Goal: Transaction & Acquisition: Purchase product/service

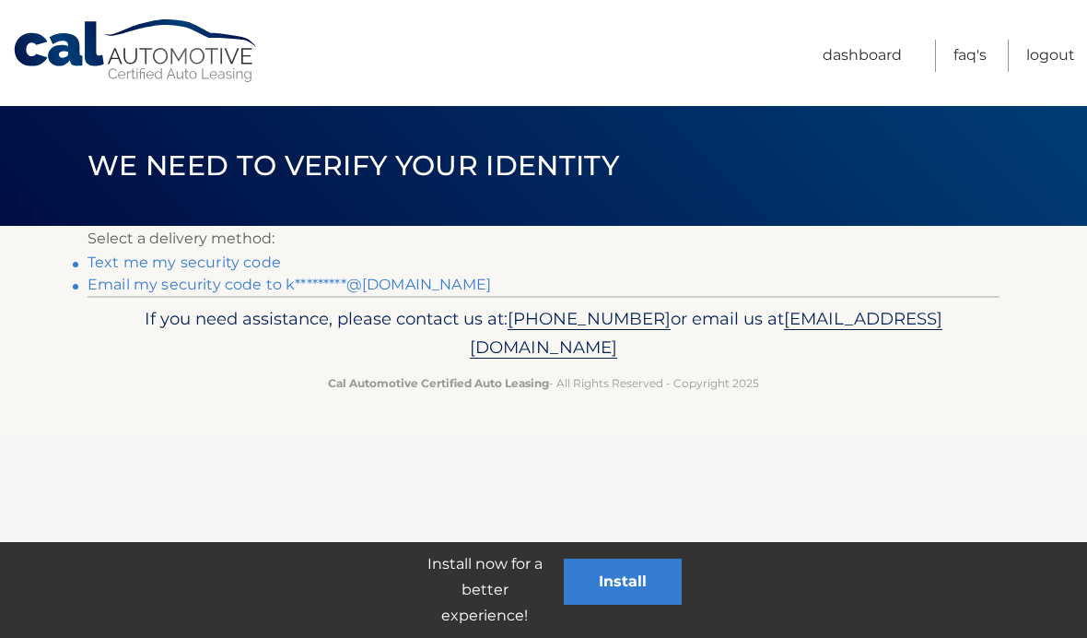
click at [364, 307] on p "If you need assistance, please contact us at: 609-807-3200 or email us at Custo…" at bounding box center [544, 333] width 888 height 59
click at [390, 287] on link "Email my security code to k*********@gmail.com" at bounding box center [290, 285] width 404 height 18
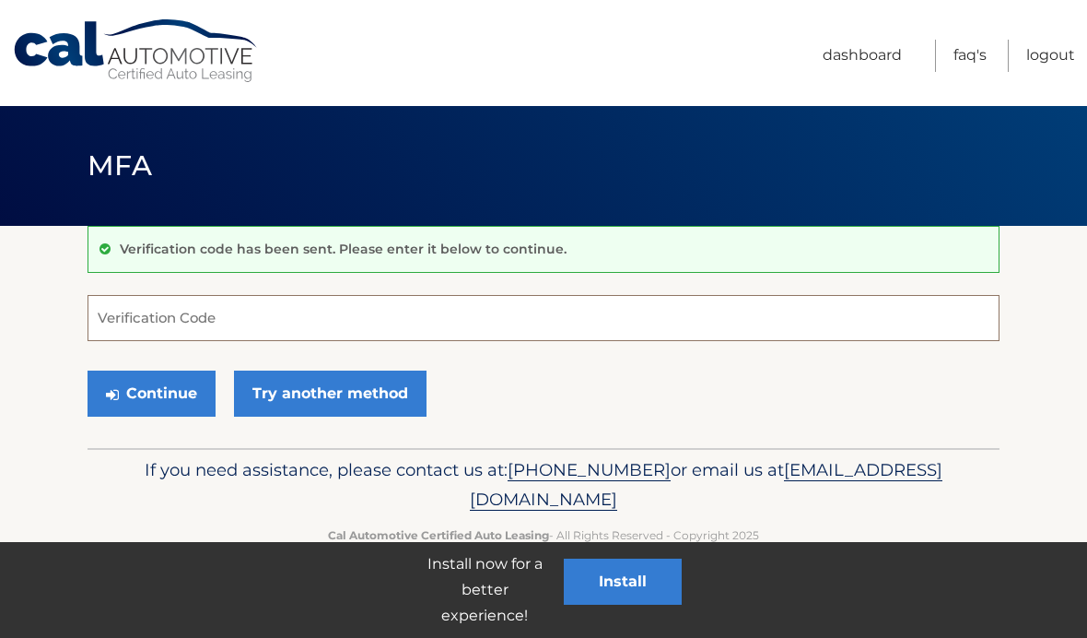
click at [503, 316] on input "Verification Code" at bounding box center [544, 318] width 912 height 46
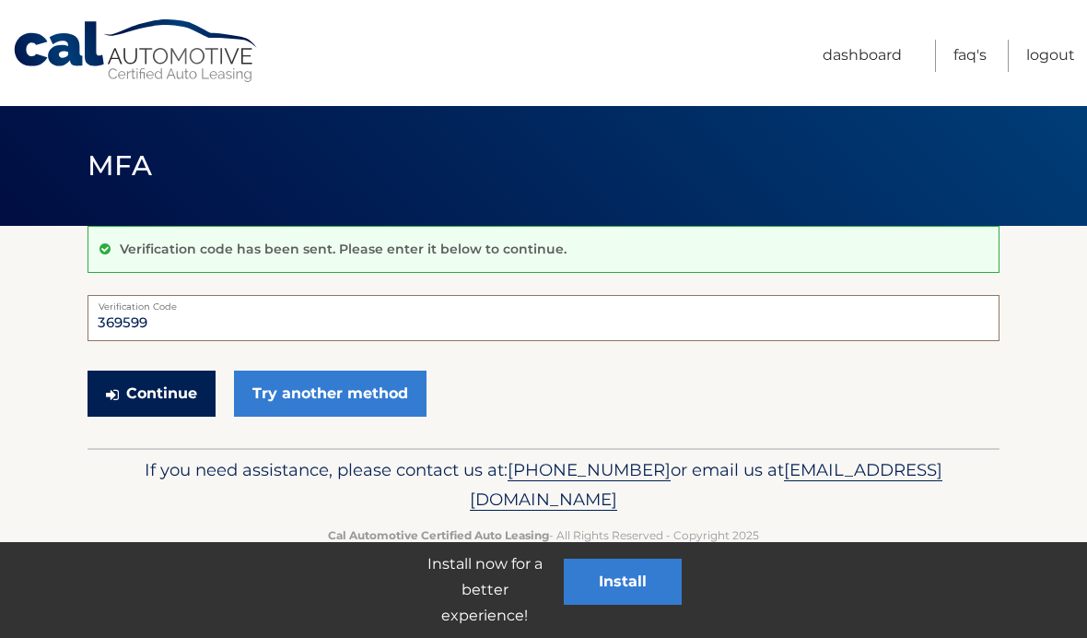
type input "369599"
click at [166, 396] on button "Continue" at bounding box center [152, 393] width 128 height 46
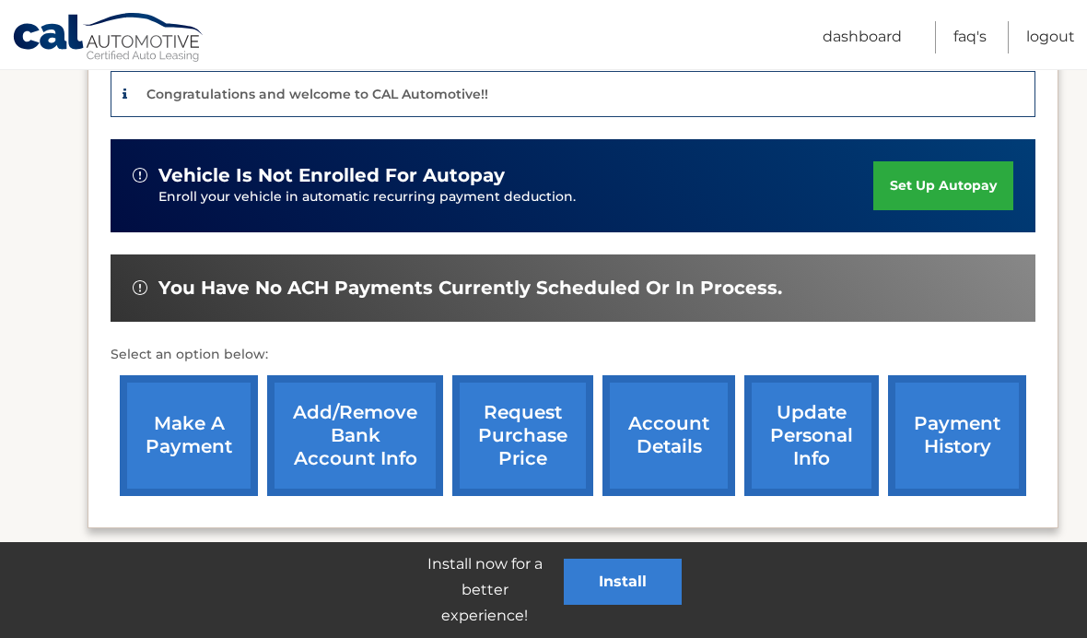
scroll to position [455, 0]
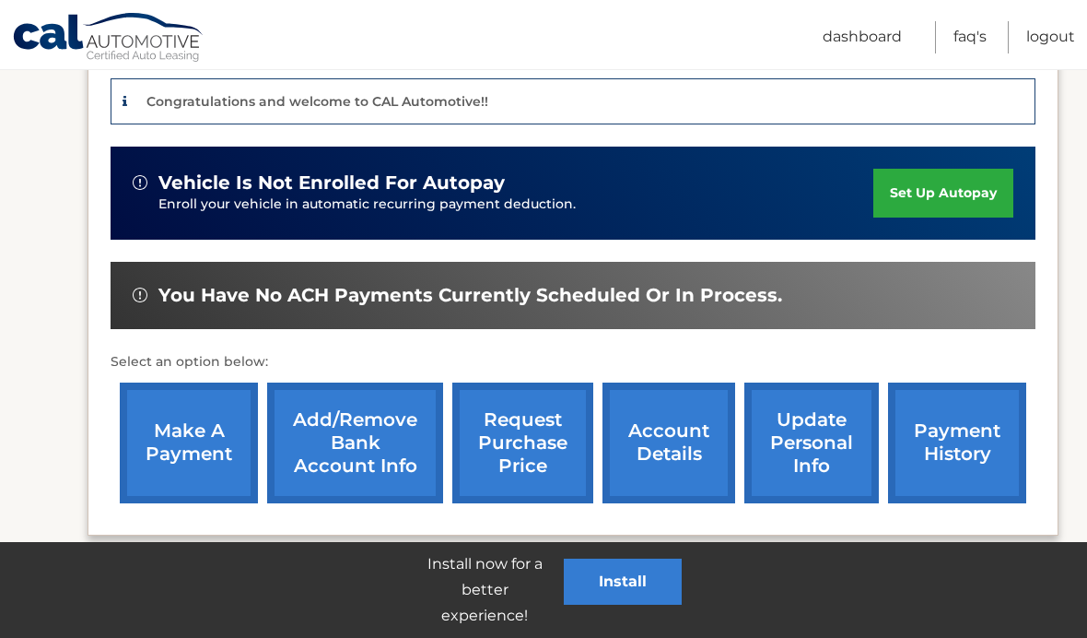
click at [167, 458] on link "make a payment" at bounding box center [189, 442] width 138 height 121
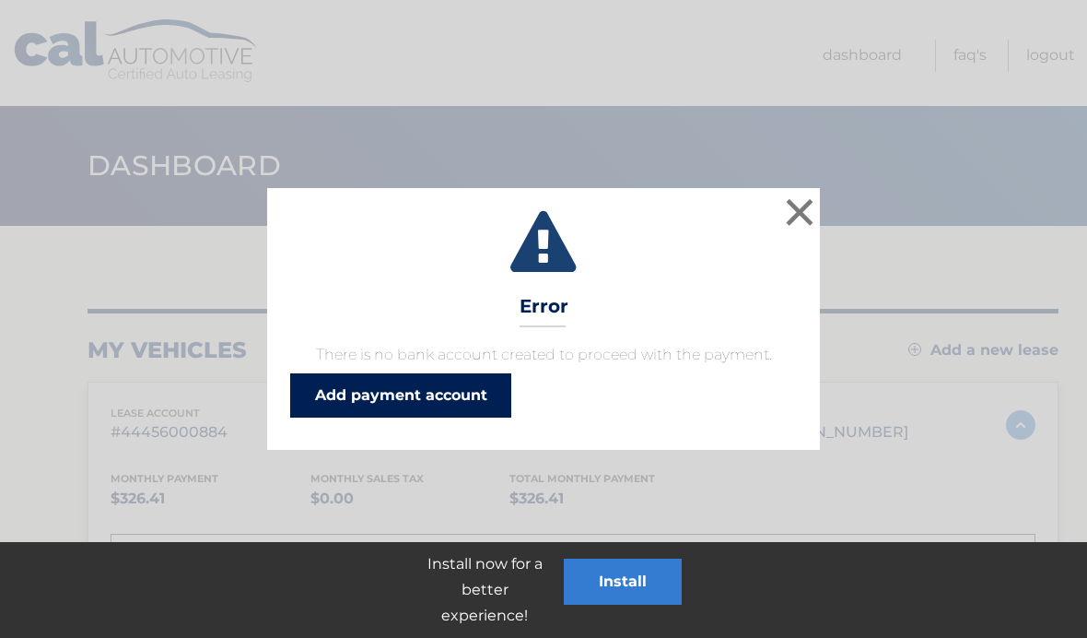
click at [463, 405] on link "Add payment account" at bounding box center [400, 395] width 221 height 44
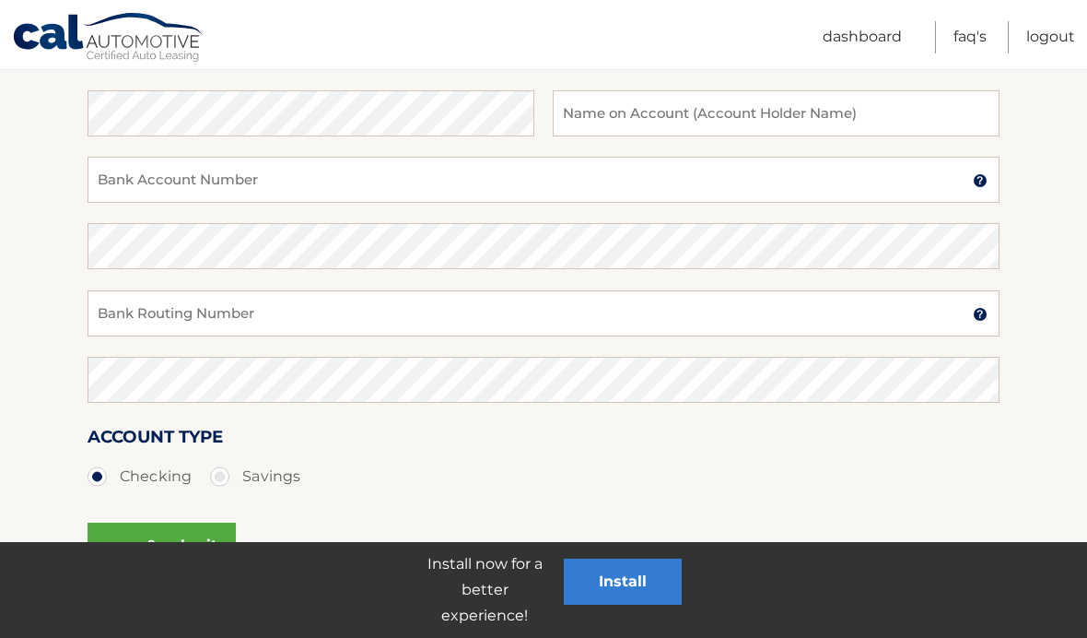
scroll to position [317, 0]
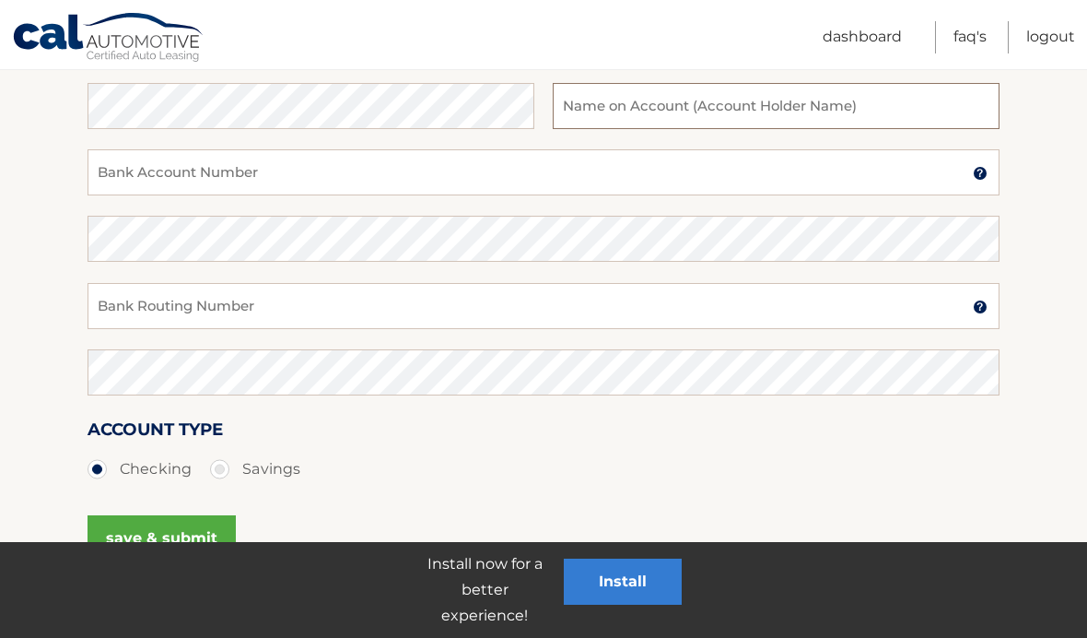
click at [908, 106] on input "text" at bounding box center [776, 106] width 447 height 46
type input "[PERSON_NAME] & [PERSON_NAME]"
click at [402, 157] on input "Bank Account Number" at bounding box center [544, 172] width 912 height 46
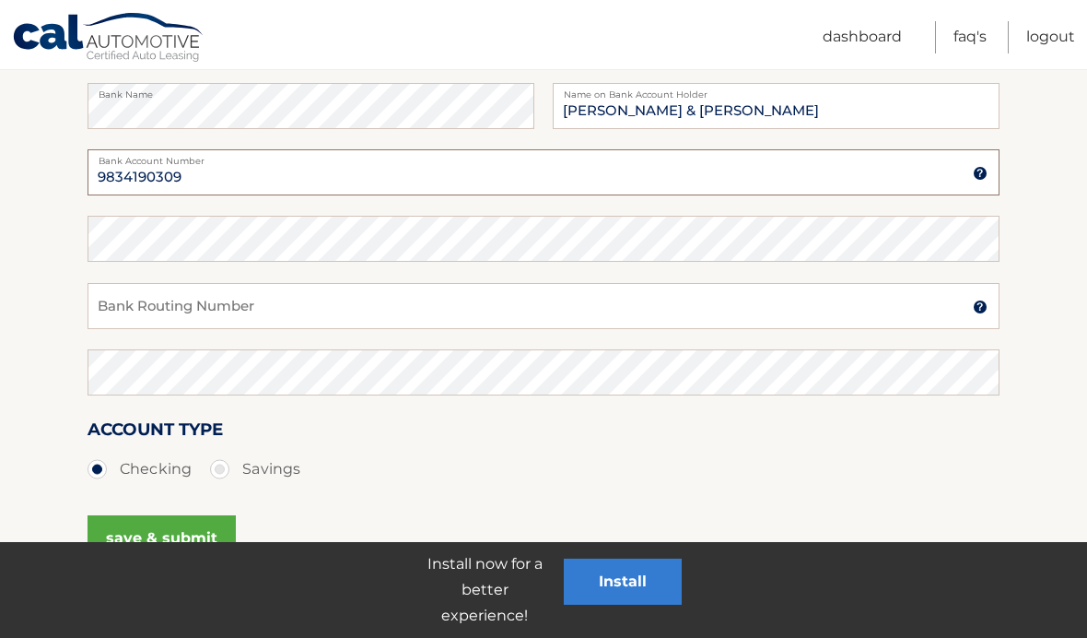
type input "9834190309"
click at [476, 296] on input "Bank Routing Number" at bounding box center [544, 306] width 912 height 46
type input "022000046"
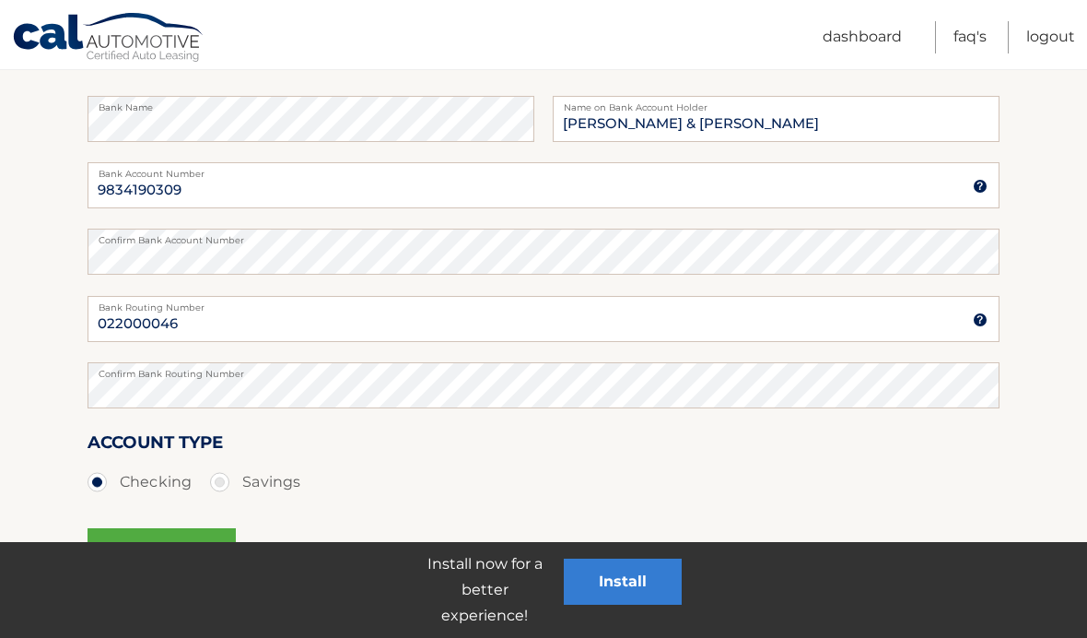
click at [207, 552] on button "save & submit" at bounding box center [162, 551] width 148 height 46
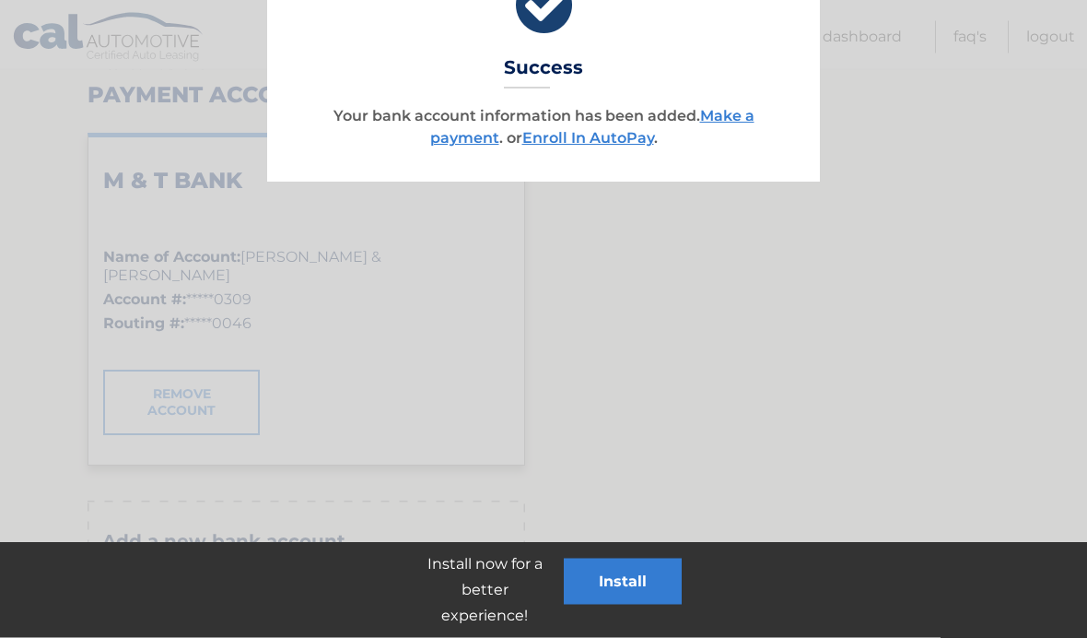
scroll to position [290, 0]
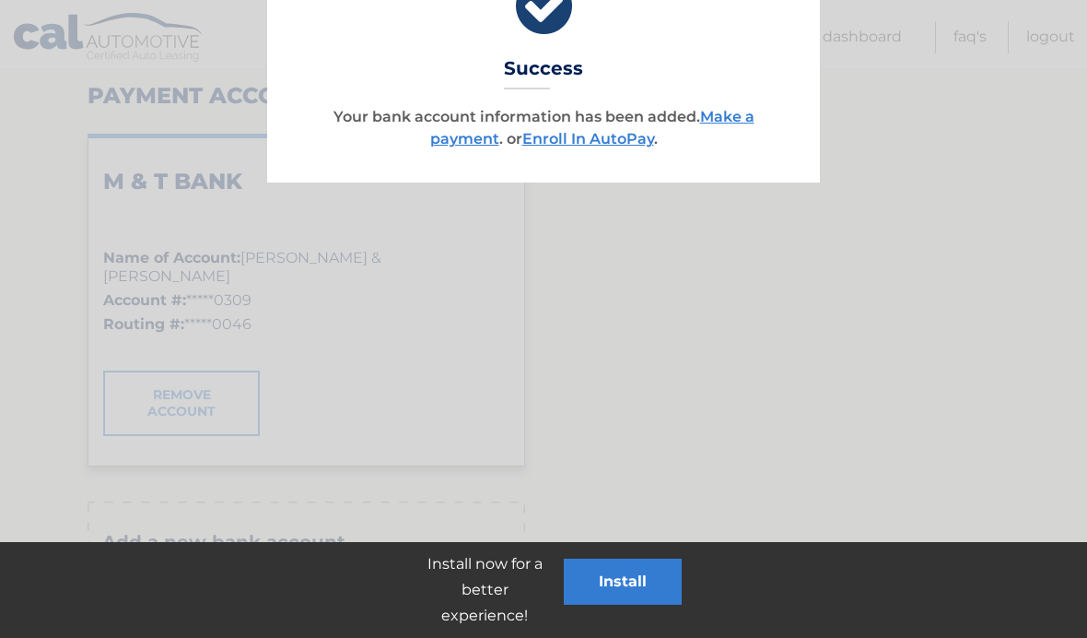
click at [961, 463] on div at bounding box center [543, 322] width 1087 height 1224
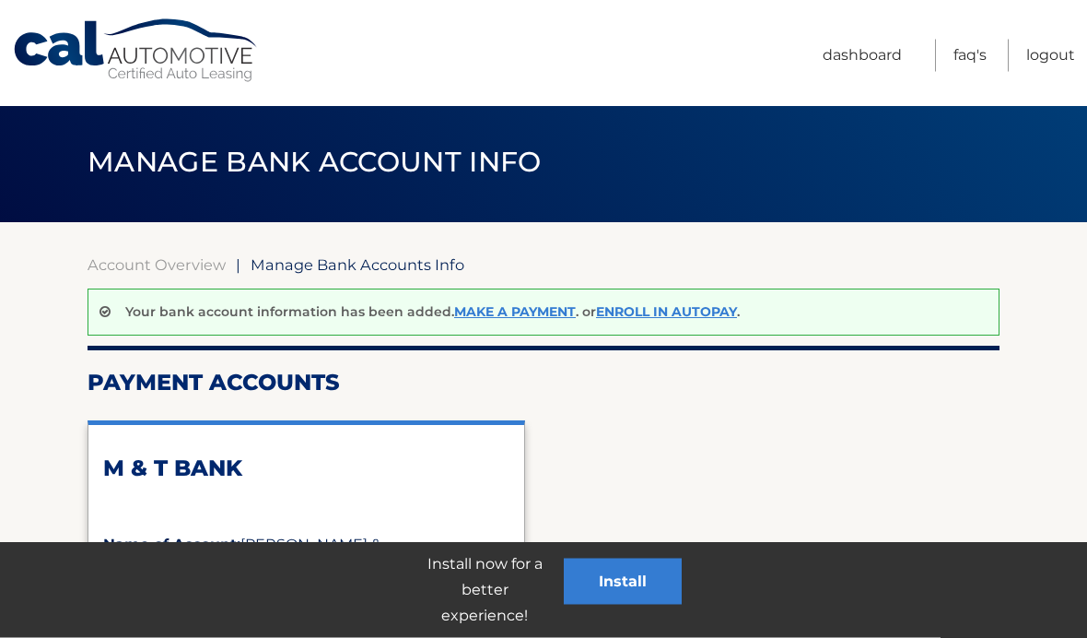
scroll to position [0, 0]
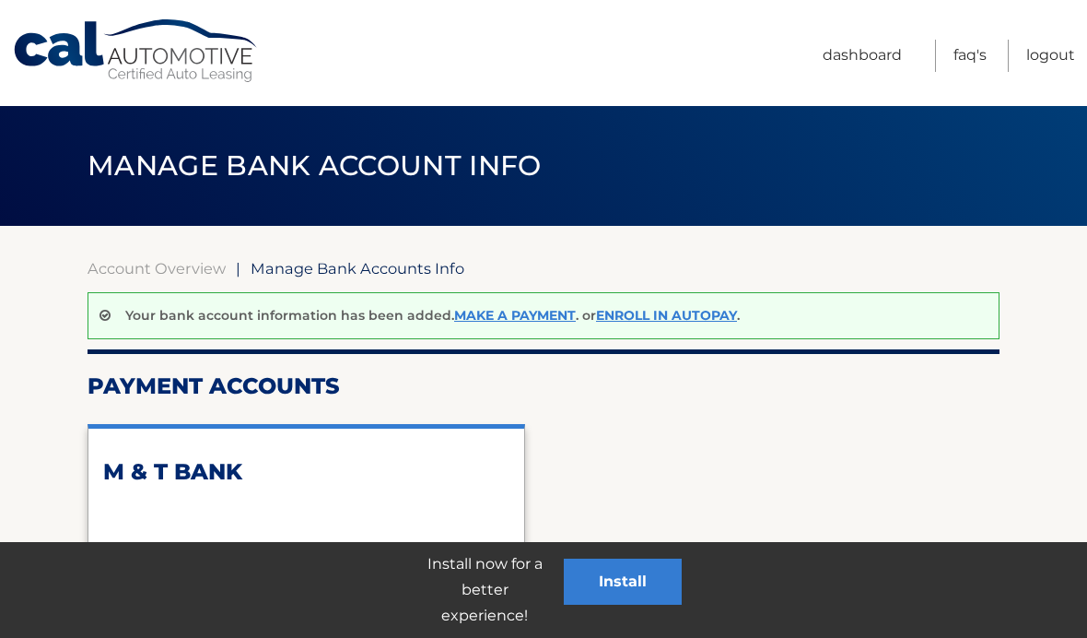
click at [797, 388] on h2 "Payment Accounts" at bounding box center [544, 386] width 912 height 28
click at [499, 301] on div "Your bank account information has been added. Make a payment . or Enroll In Aut…" at bounding box center [544, 315] width 912 height 47
click at [532, 307] on link "Make a payment" at bounding box center [515, 315] width 122 height 17
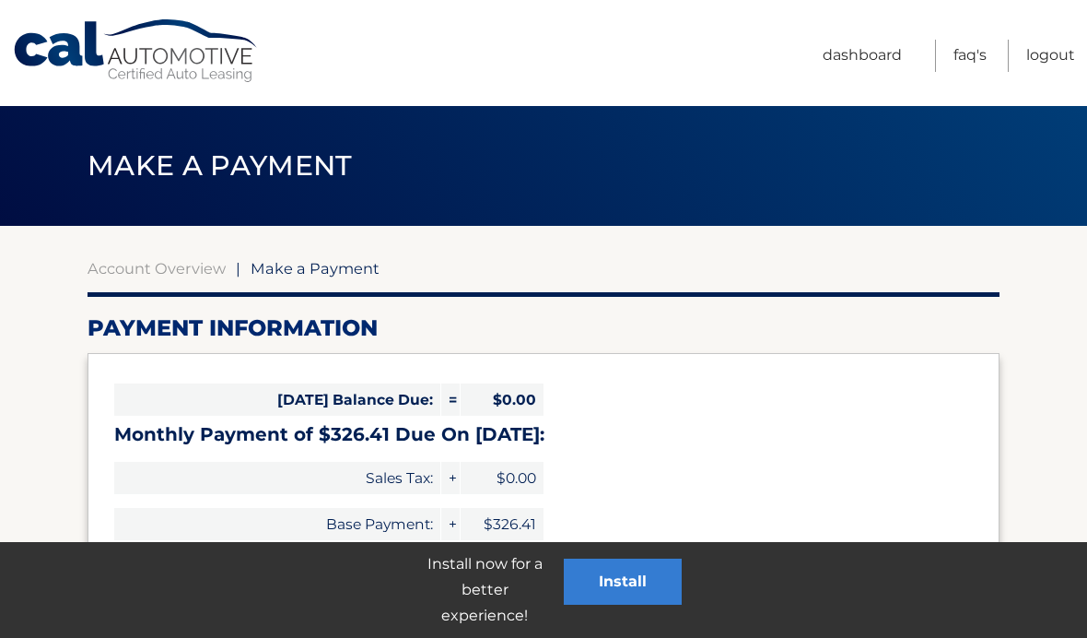
select select "NjI1OTc4MDMtZTdhZi00ODM3LTg4MmQtYWFlZGQzNjk1Yzc1"
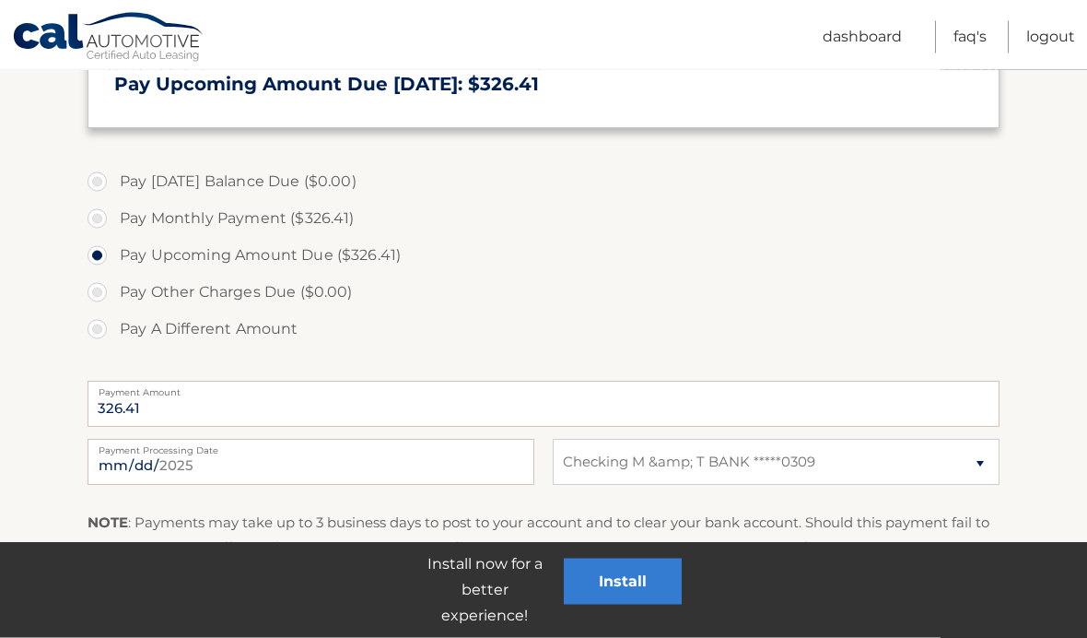
scroll to position [475, 0]
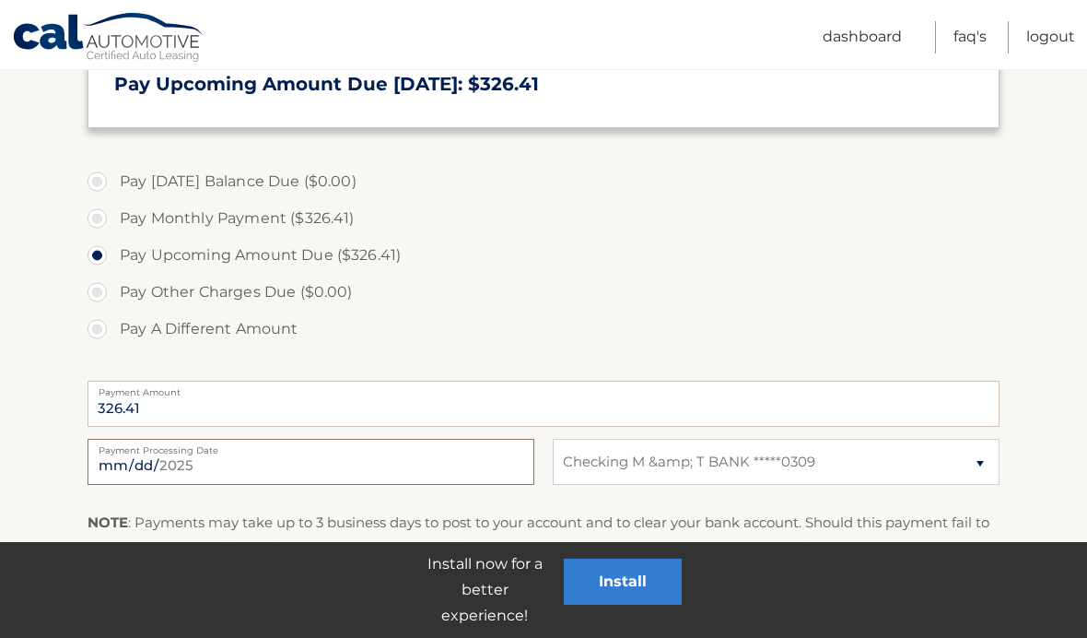
click at [417, 463] on input "[DATE]" at bounding box center [311, 462] width 447 height 46
type input "[DATE]"
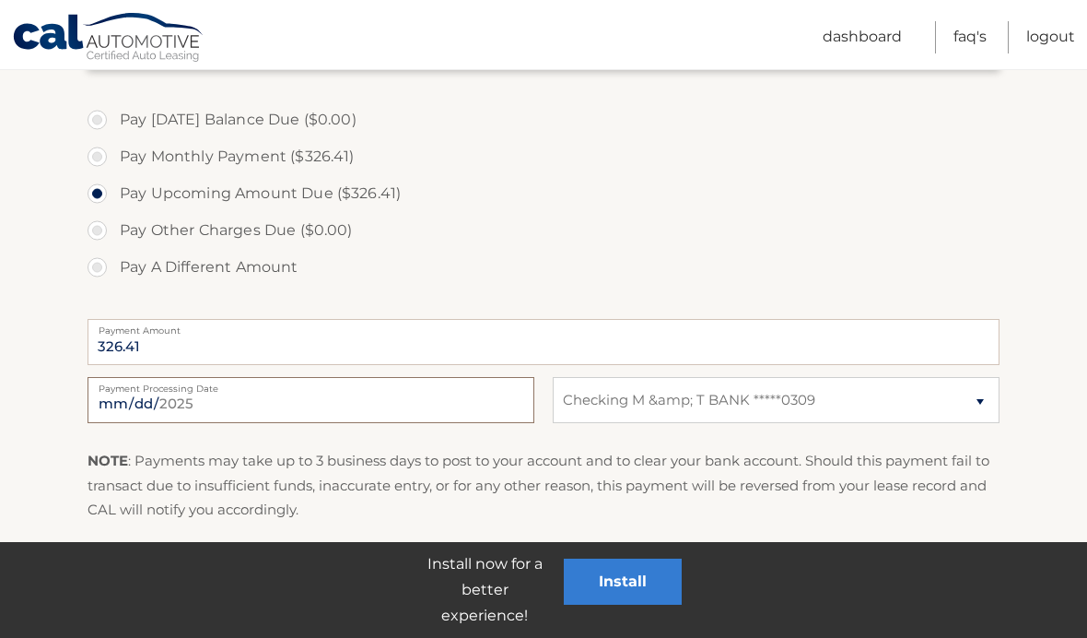
scroll to position [545, 0]
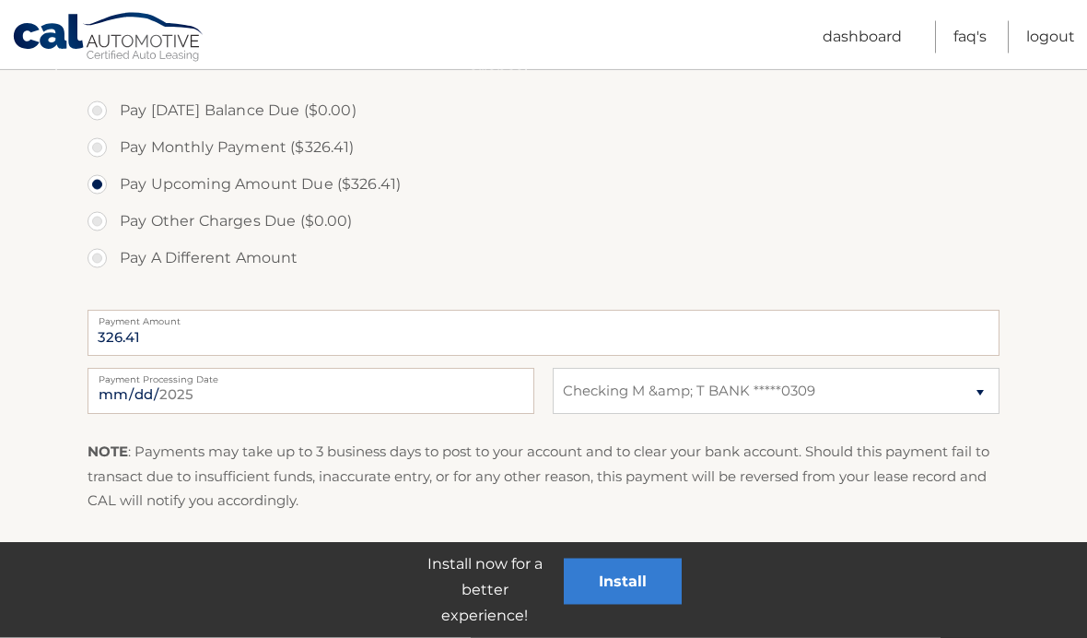
click at [266, 572] on link "Submit One Time Payment" at bounding box center [198, 575] width 221 height 59
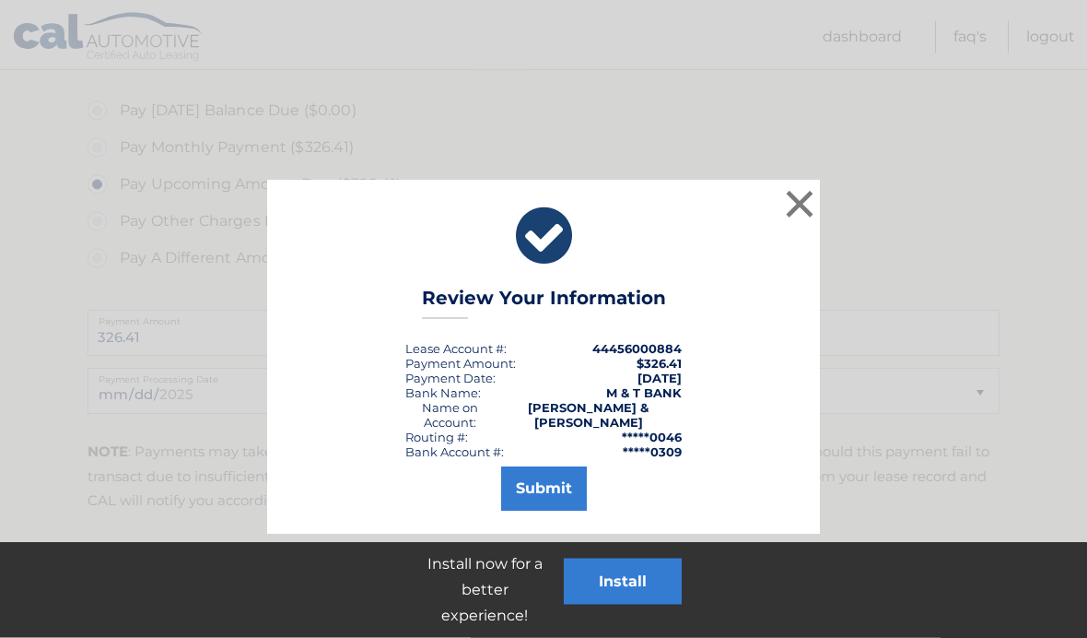
scroll to position [545, 0]
click at [524, 475] on button "Submit" at bounding box center [544, 488] width 86 height 44
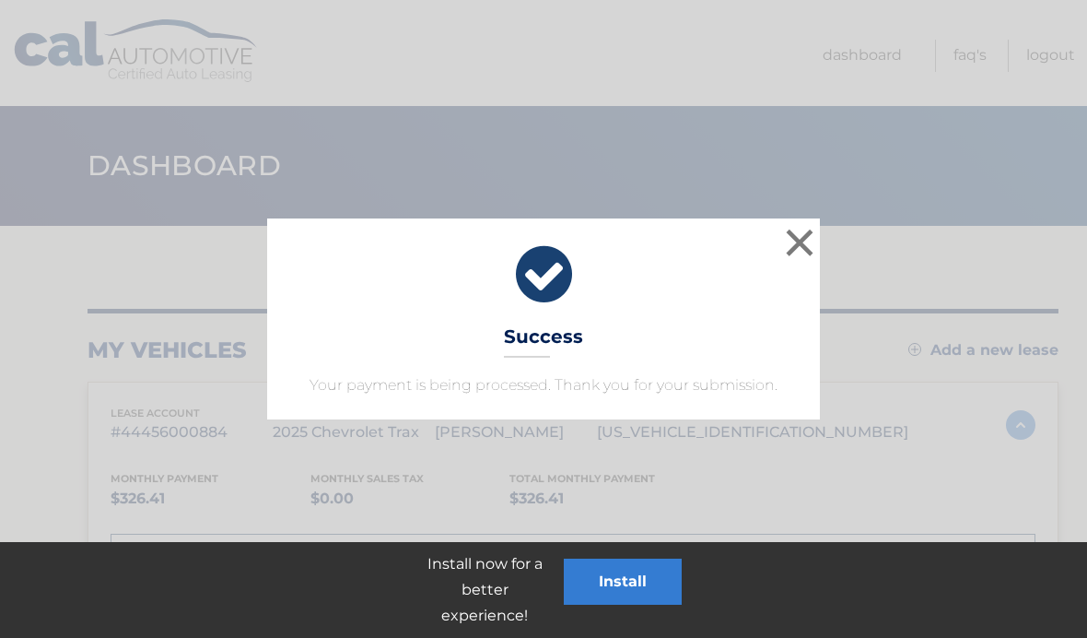
click at [778, 209] on div "× Success Your payment is being processed. Thank you for your submission. Loadi…" at bounding box center [543, 319] width 1087 height 638
click at [778, 209] on header "Dashboard" at bounding box center [544, 166] width 912 height 120
